Goal: Check status: Check status

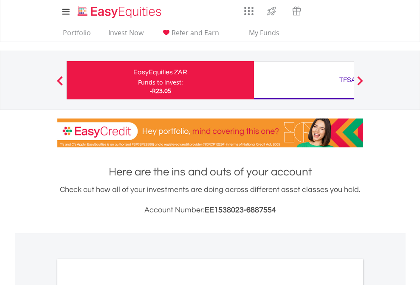
click at [138, 80] on div "Funds to invest:" at bounding box center [160, 82] width 45 height 9
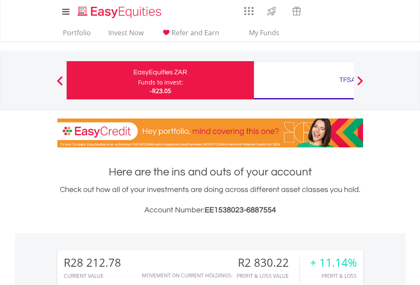
scroll to position [82, 133]
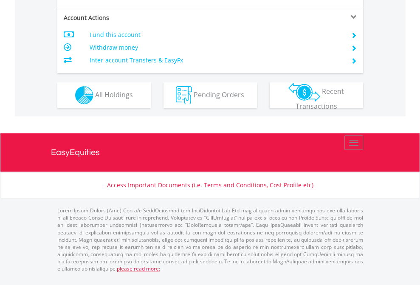
scroll to position [815, 0]
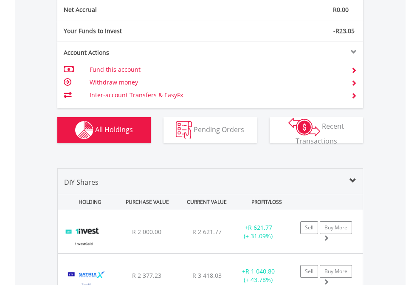
scroll to position [962, 0]
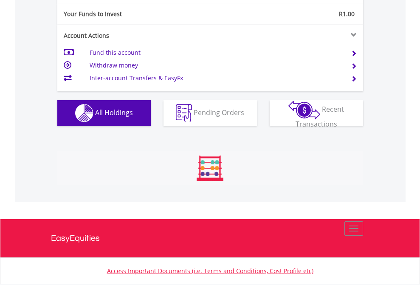
scroll to position [945, 0]
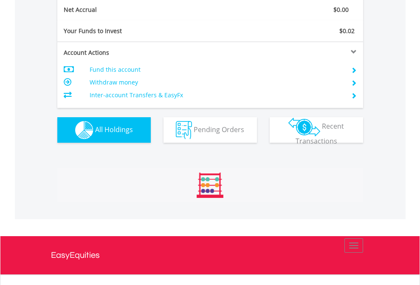
scroll to position [962, 0]
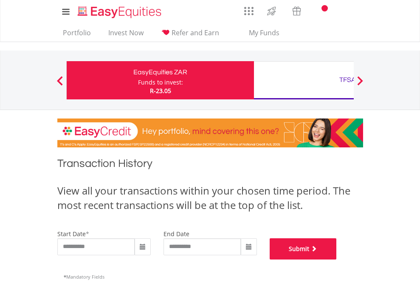
click at [337, 260] on button "Submit" at bounding box center [303, 248] width 67 height 21
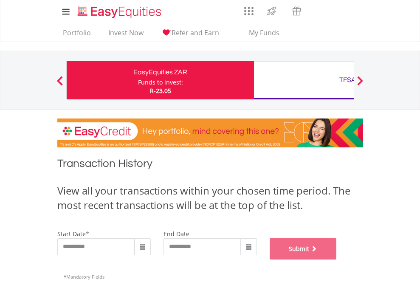
scroll to position [345, 0]
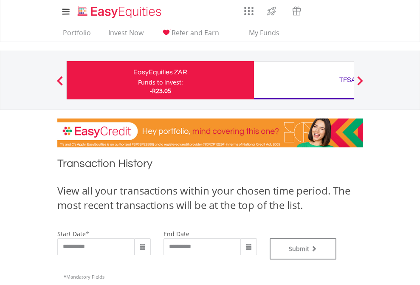
click at [304, 80] on div "TFSA" at bounding box center [347, 80] width 177 height 12
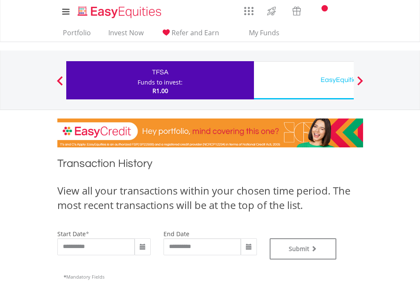
type input "**********"
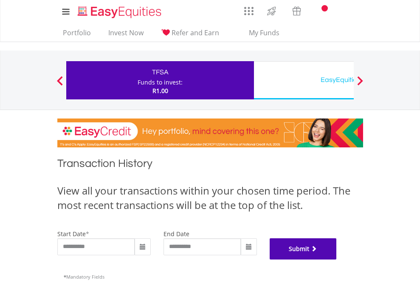
click at [337, 260] on button "Submit" at bounding box center [303, 248] width 67 height 21
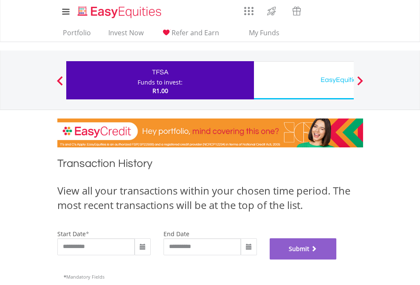
scroll to position [345, 0]
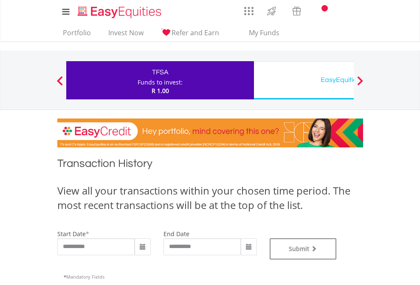
click at [304, 80] on div "EasyEquities USD" at bounding box center [347, 80] width 177 height 12
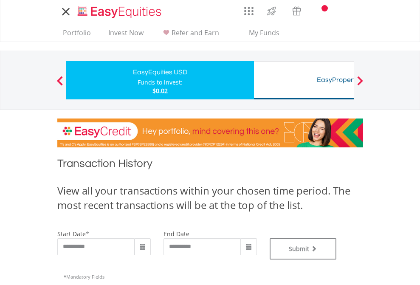
type input "**********"
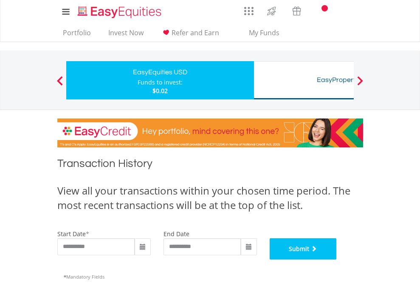
click at [337, 260] on button "Submit" at bounding box center [303, 248] width 67 height 21
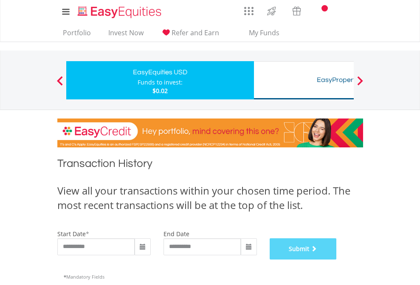
scroll to position [345, 0]
